Goal: Task Accomplishment & Management: Complete application form

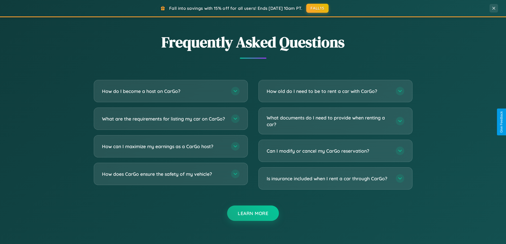
scroll to position [1022, 0]
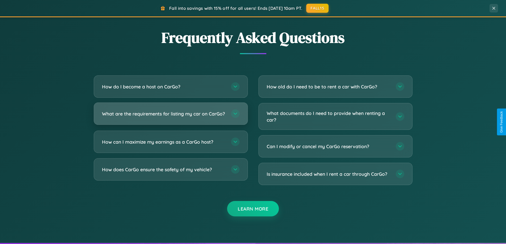
click at [171, 116] on h3 "What are the requirements for listing my car on CarGo?" at bounding box center [164, 114] width 124 height 7
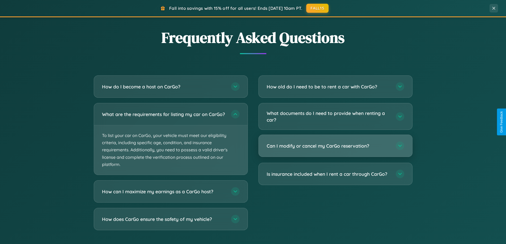
click at [335, 146] on h3 "Can I modify or cancel my CarGo reservation?" at bounding box center [329, 146] width 124 height 7
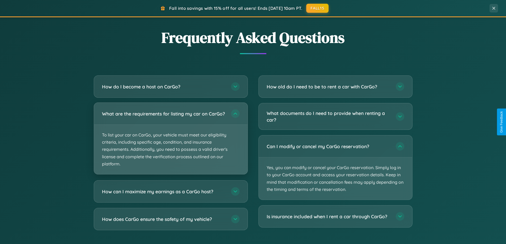
click at [171, 141] on p "To list your car on CarGo, your vehicle must meet our eligibility criteria, inc…" at bounding box center [171, 149] width 154 height 49
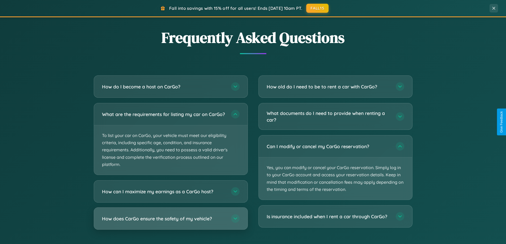
click at [171, 222] on h3 "How does CarGo ensure the safety of my vehicle?" at bounding box center [164, 218] width 124 height 7
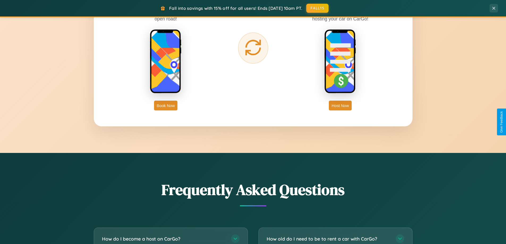
scroll to position [366, 0]
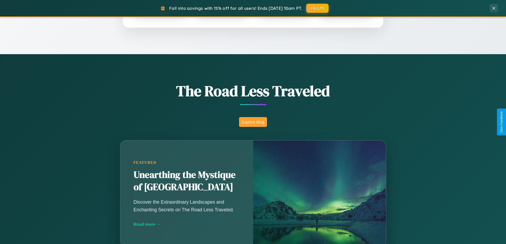
click at [253, 122] on button "Explore Blog" at bounding box center [253, 122] width 28 height 10
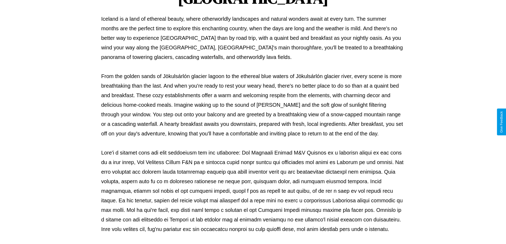
scroll to position [172, 0]
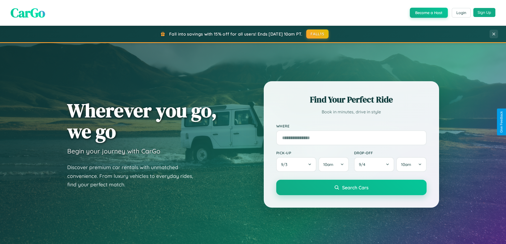
click at [484, 12] on button "Sign Up" at bounding box center [485, 12] width 22 height 9
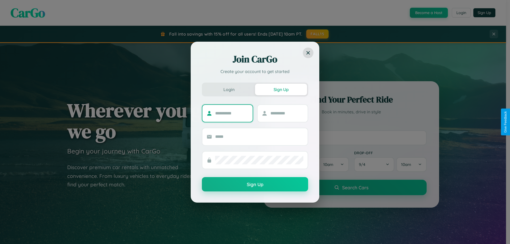
click at [232, 113] on input "text" at bounding box center [231, 113] width 33 height 9
type input "****"
click at [287, 113] on input "text" at bounding box center [287, 113] width 33 height 9
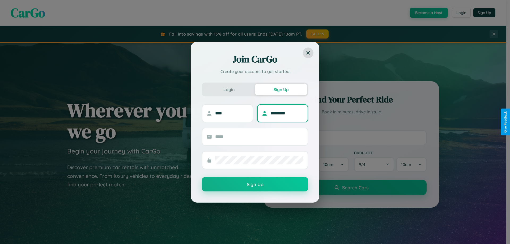
type input "*********"
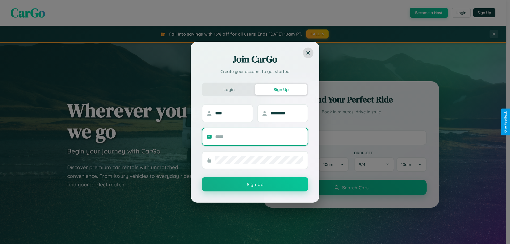
click at [259, 137] on input "text" at bounding box center [259, 137] width 88 height 9
type input "**********"
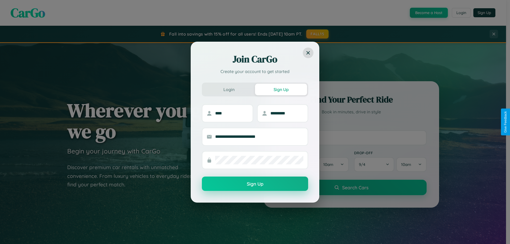
click at [255, 184] on button "Sign Up" at bounding box center [255, 184] width 106 height 14
